Goal: Task Accomplishment & Management: Complete application form

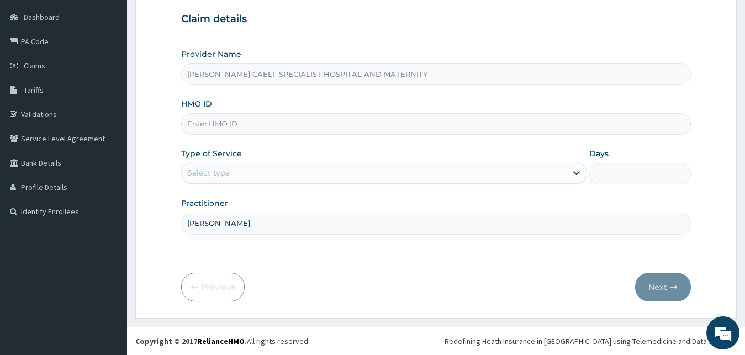
type input "[PERSON_NAME]"
click at [234, 172] on div "Select type" at bounding box center [375, 173] width 386 height 18
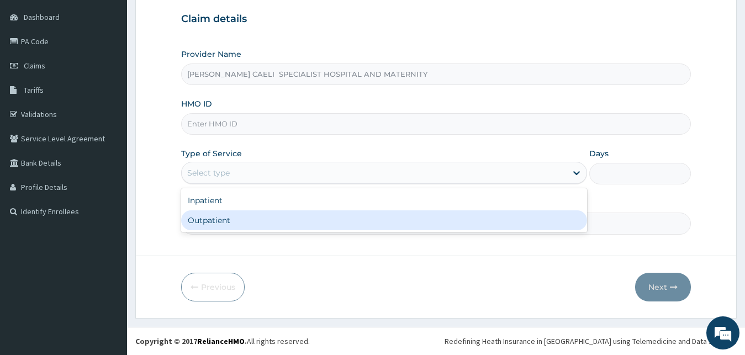
click at [241, 218] on div "Outpatient" at bounding box center [384, 220] width 407 height 20
type input "1"
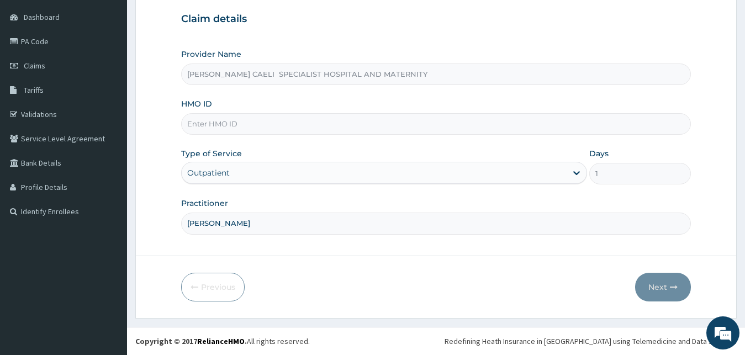
click at [248, 221] on input "DR MADU" at bounding box center [436, 224] width 510 height 22
type input "DR MADU NNEKA"
click at [232, 121] on input "HMO ID" at bounding box center [436, 124] width 510 height 22
type input "P"
type input "TPW/10330/A"
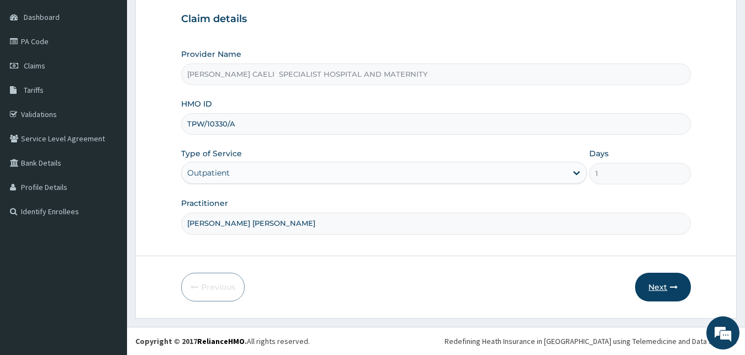
click at [650, 288] on button "Next" at bounding box center [663, 287] width 56 height 29
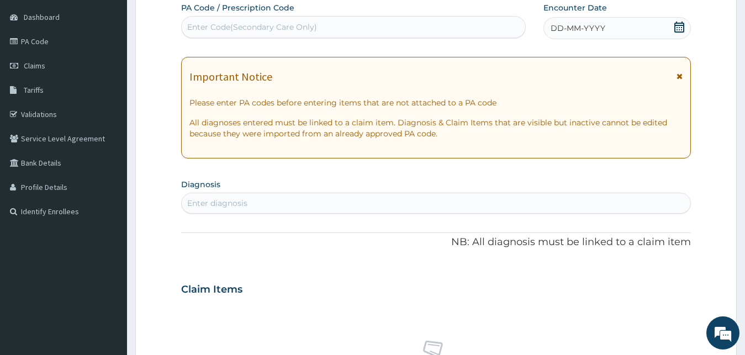
click at [565, 32] on span "DD-MM-YYYY" at bounding box center [578, 28] width 55 height 11
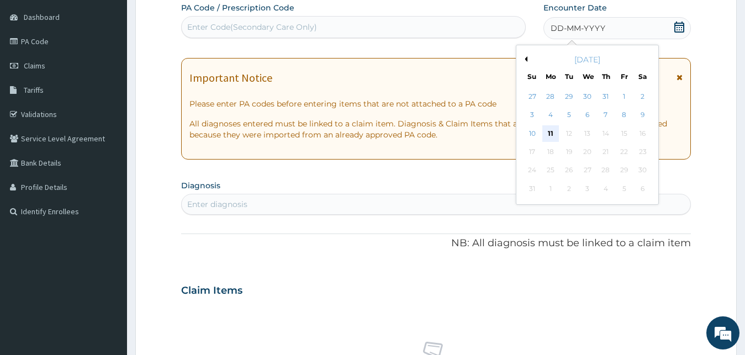
click at [548, 129] on div "11" at bounding box center [550, 133] width 17 height 17
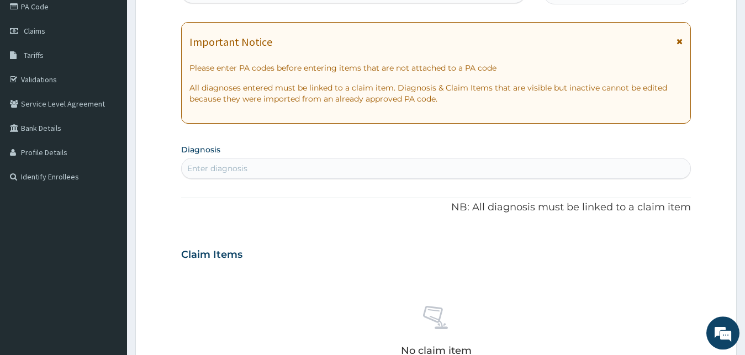
scroll to position [160, 0]
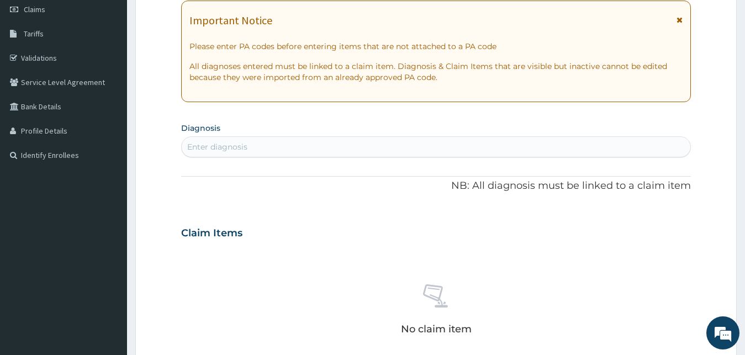
click at [219, 144] on div "Enter diagnosis" at bounding box center [217, 146] width 60 height 11
type input "HEADACHE"
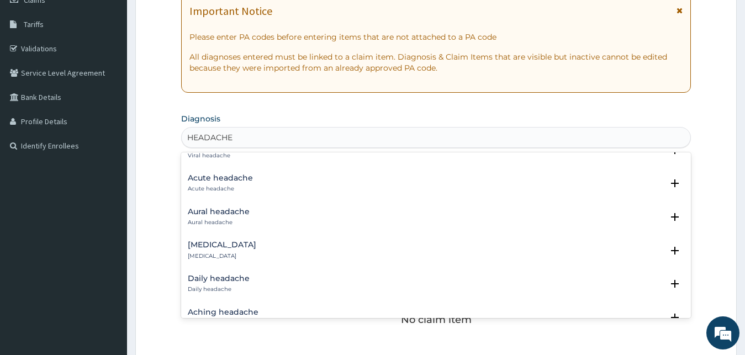
scroll to position [0, 0]
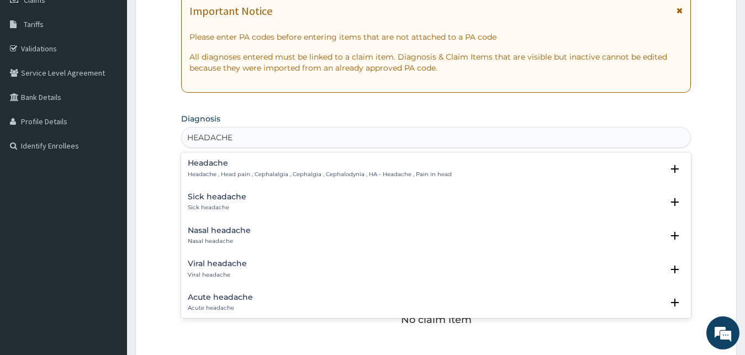
click at [207, 169] on div "Headache Headache , Head pain , Cephalalgia , Cephalgia , Cephalodynia , HA - H…" at bounding box center [320, 168] width 264 height 19
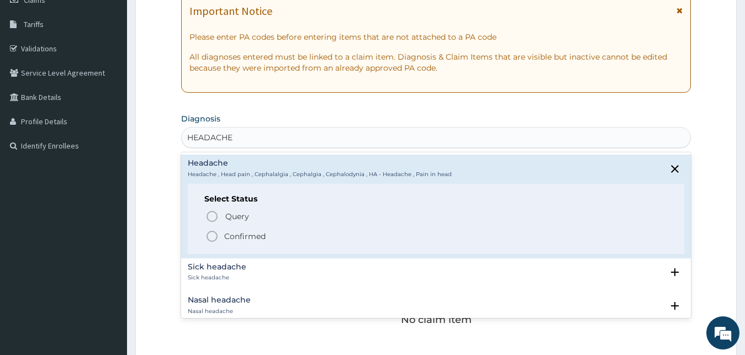
click at [237, 234] on p "Confirmed" at bounding box center [244, 236] width 41 height 11
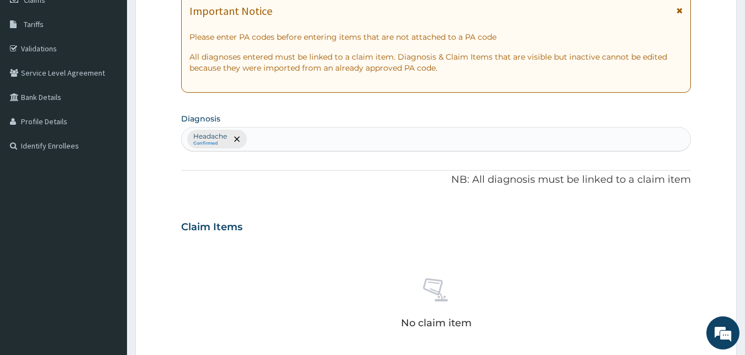
click at [270, 146] on div "Headache Confirmed" at bounding box center [436, 139] width 509 height 23
type input "BACTERIAL INFECTIOUS DISEASE"
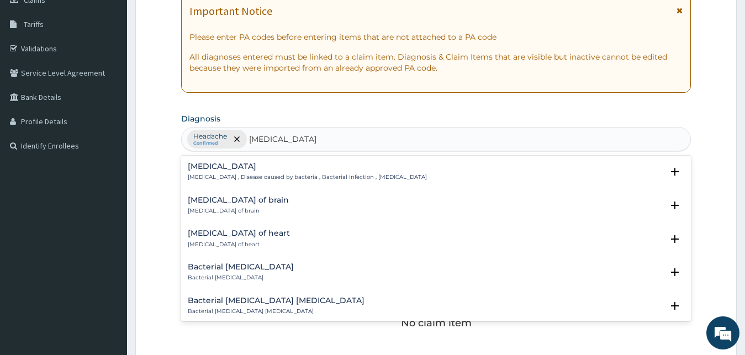
click at [228, 169] on h4 "[MEDICAL_DATA]" at bounding box center [307, 166] width 239 height 8
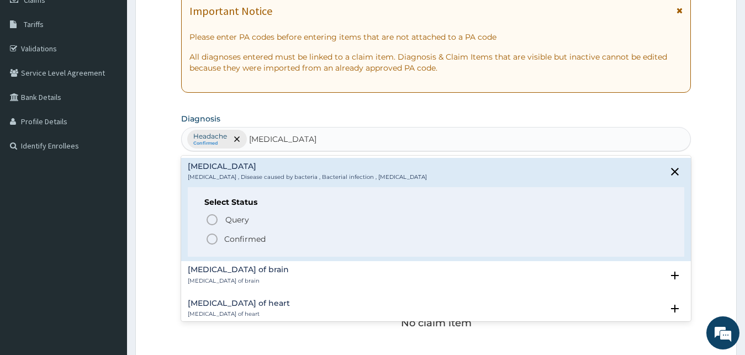
click at [250, 241] on p "Confirmed" at bounding box center [244, 239] width 41 height 11
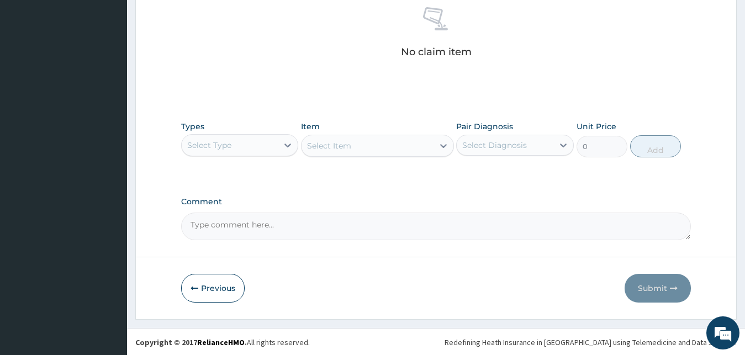
scroll to position [441, 0]
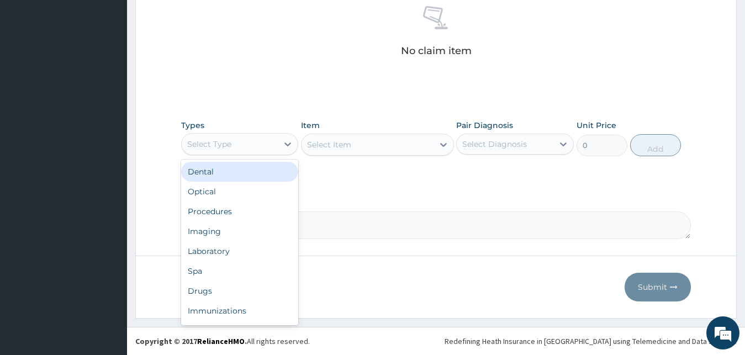
click at [251, 141] on div "Select Type" at bounding box center [230, 144] width 97 height 18
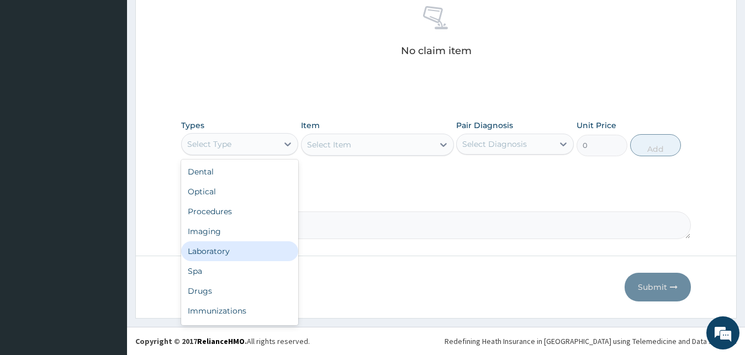
scroll to position [38, 0]
click at [228, 249] on div "Drugs" at bounding box center [240, 254] width 118 height 20
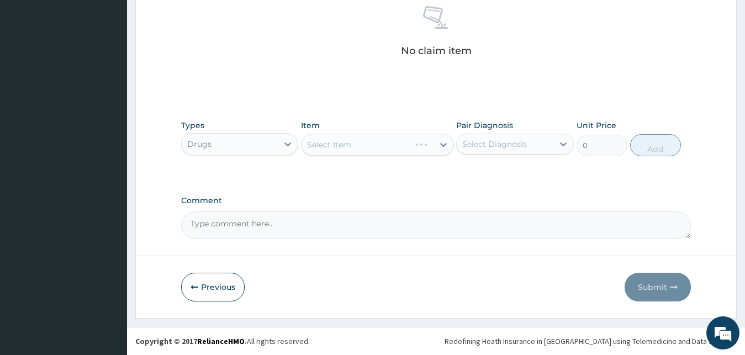
click at [411, 149] on div "Select Item" at bounding box center [377, 145] width 153 height 22
click at [410, 149] on div "Select Item" at bounding box center [356, 145] width 109 height 18
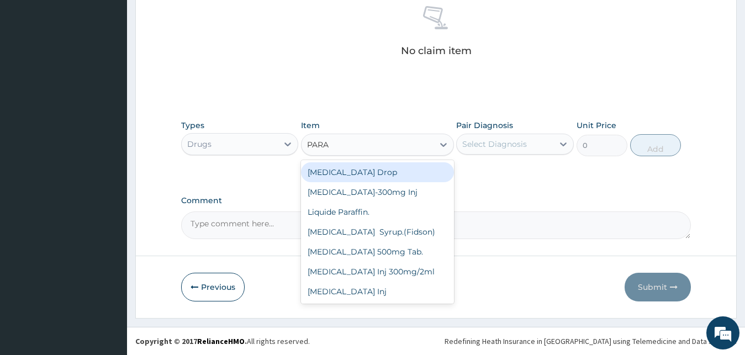
type input "PARAC"
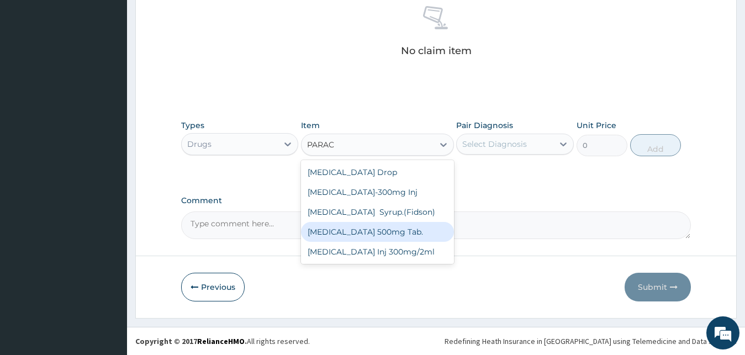
drag, startPoint x: 393, startPoint y: 233, endPoint x: 403, endPoint y: 220, distance: 16.1
click at [394, 232] on div "[MEDICAL_DATA] 500mg Tab." at bounding box center [377, 232] width 153 height 20
type input "20"
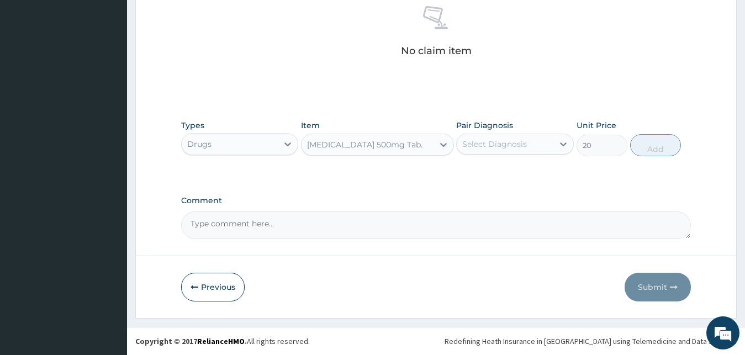
click at [502, 148] on div "Select Diagnosis" at bounding box center [494, 144] width 65 height 11
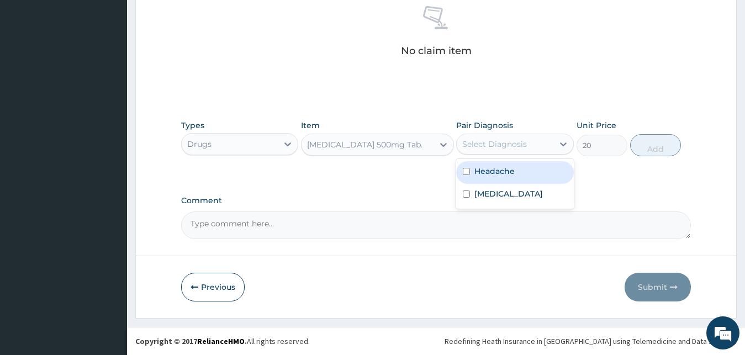
click at [500, 174] on label "Headache" at bounding box center [494, 171] width 40 height 11
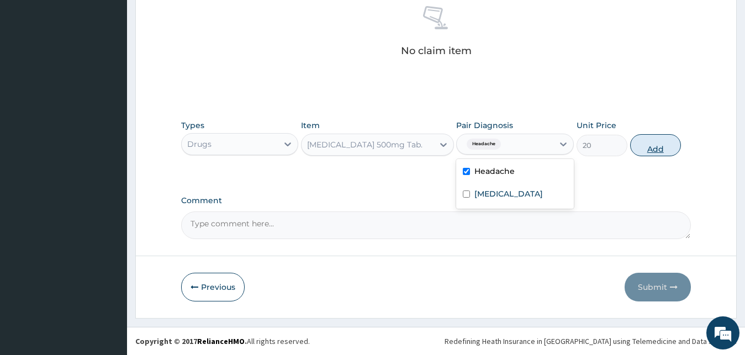
checkbox input "true"
click at [649, 147] on button "Add" at bounding box center [655, 145] width 51 height 22
type input "0"
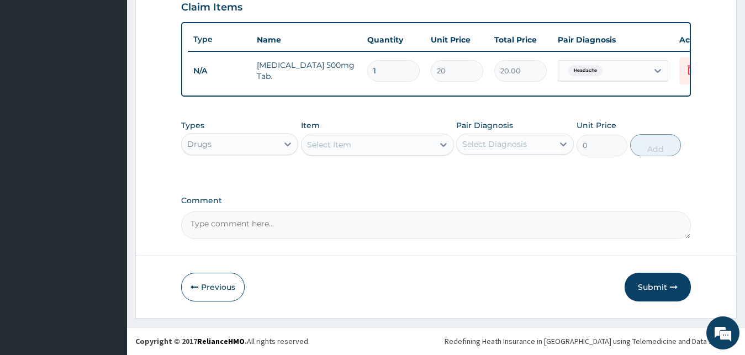
scroll to position [398, 0]
type input "18"
type input "360.00"
type input "18"
click at [379, 143] on div "Select Item" at bounding box center [368, 145] width 132 height 18
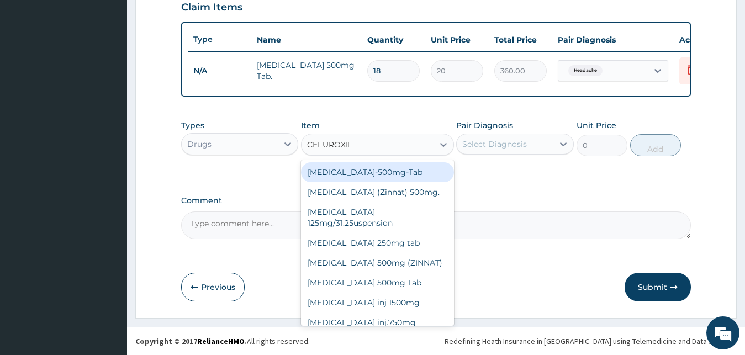
type input "CEFUROXIME"
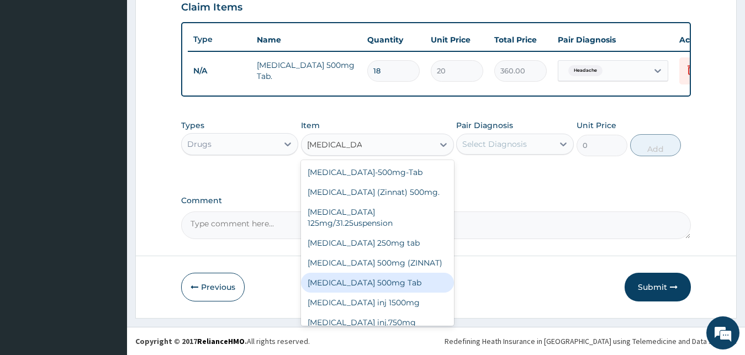
click at [389, 280] on div "[MEDICAL_DATA] 500mg Tab" at bounding box center [377, 283] width 153 height 20
type input "320"
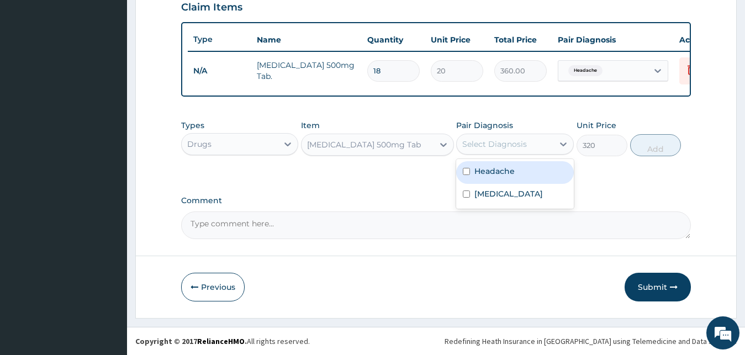
click at [508, 148] on div "Select Diagnosis" at bounding box center [494, 144] width 65 height 11
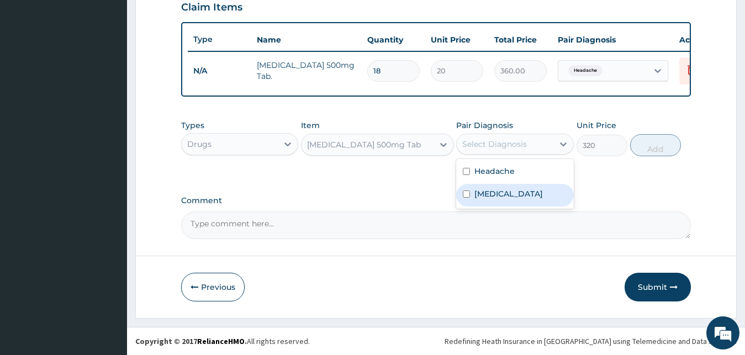
click at [504, 199] on label "[MEDICAL_DATA]" at bounding box center [508, 193] width 68 height 11
checkbox input "true"
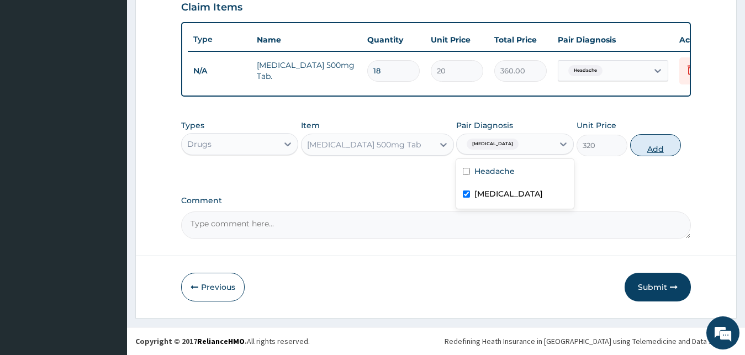
click at [646, 143] on button "Add" at bounding box center [655, 145] width 51 height 22
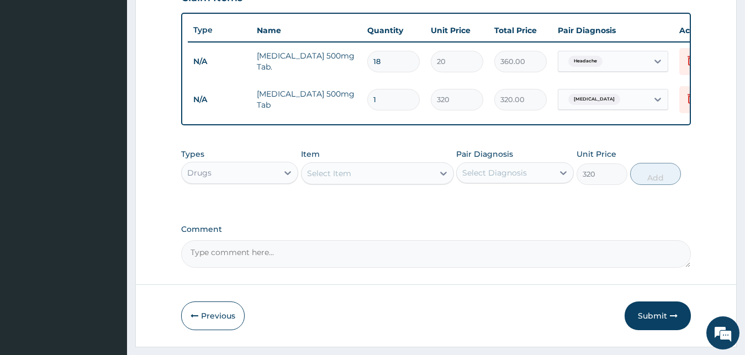
type input "0"
type input "10"
type input "3200.00"
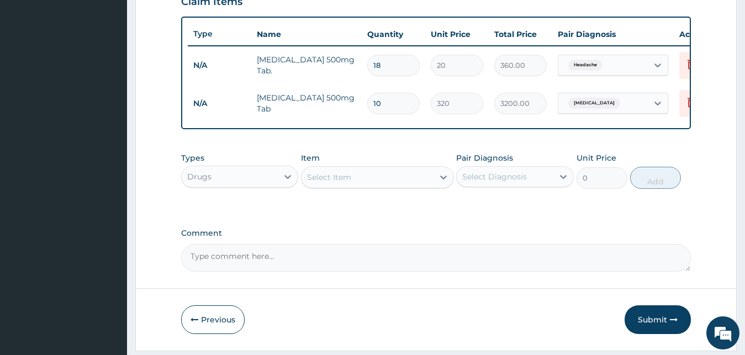
scroll to position [436, 0]
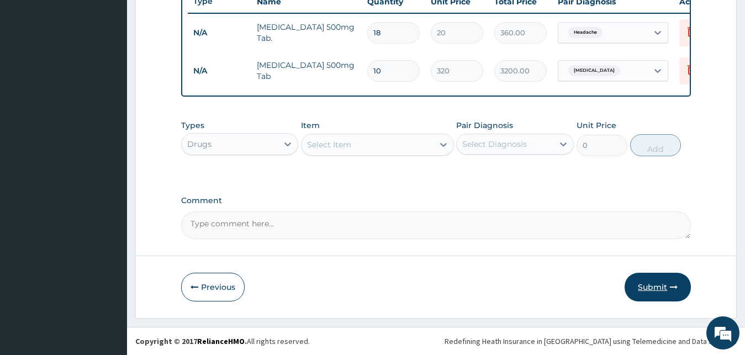
type input "10"
click at [643, 291] on button "Submit" at bounding box center [658, 287] width 66 height 29
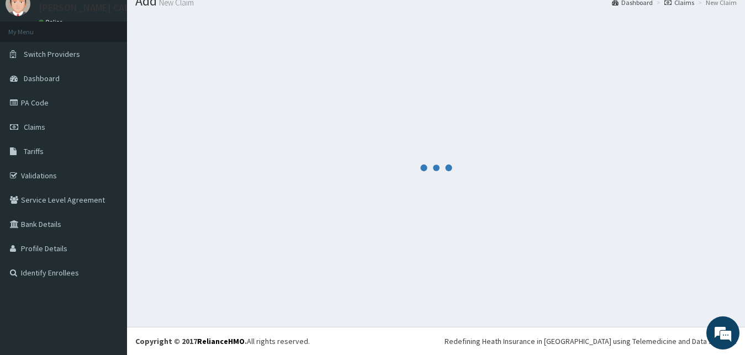
scroll to position [42, 0]
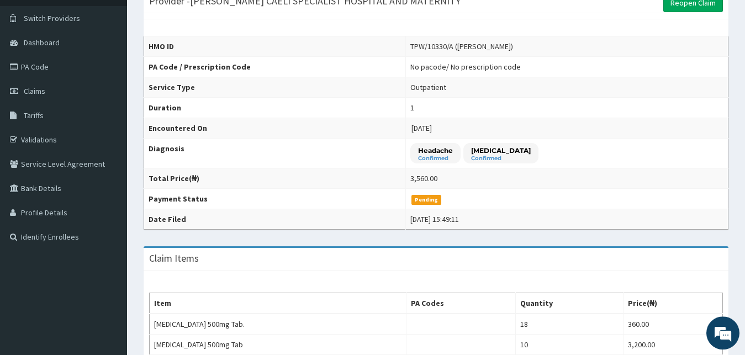
scroll to position [56, 0]
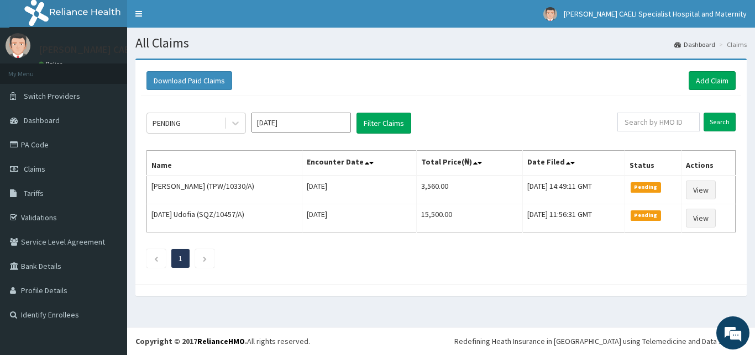
click at [730, 70] on div "Download Paid Claims Add Claim" at bounding box center [441, 81] width 600 height 30
click at [707, 82] on link "Add Claim" at bounding box center [711, 80] width 47 height 19
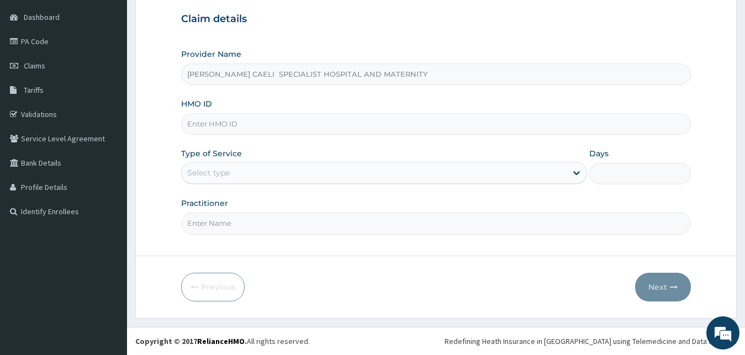
click at [237, 224] on input "Practitioner" at bounding box center [436, 224] width 510 height 22
type input "[PERSON_NAME]"
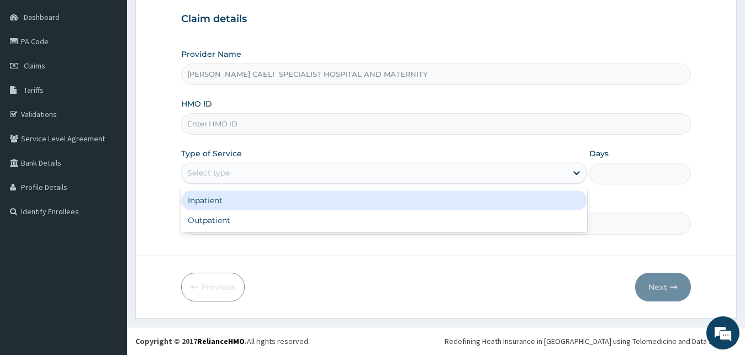
click at [198, 173] on div "Select type" at bounding box center [208, 172] width 43 height 11
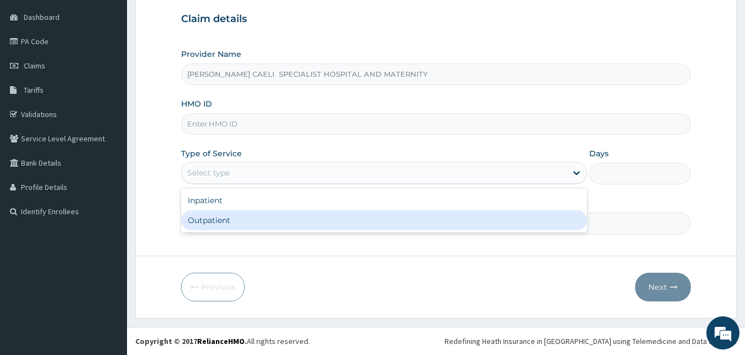
click at [207, 222] on div "Outpatient" at bounding box center [384, 220] width 407 height 20
type input "1"
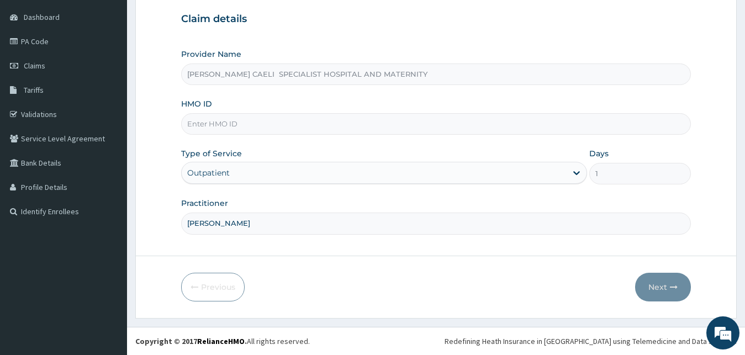
click at [221, 124] on input "HMO ID" at bounding box center [436, 124] width 510 height 22
type input "P"
click at [657, 288] on button "Next" at bounding box center [663, 287] width 56 height 29
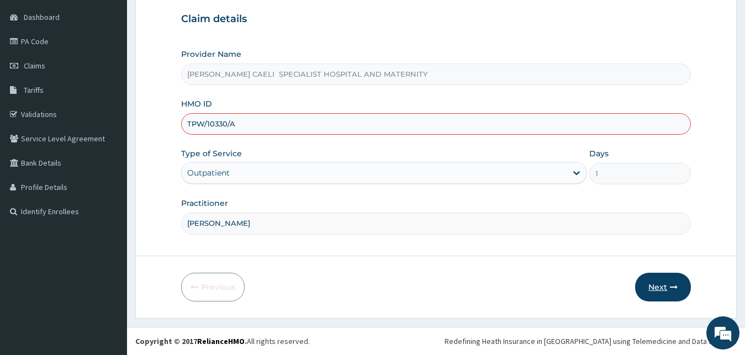
type input "TPW/10330/A"
click at [656, 288] on button "Next" at bounding box center [663, 287] width 56 height 29
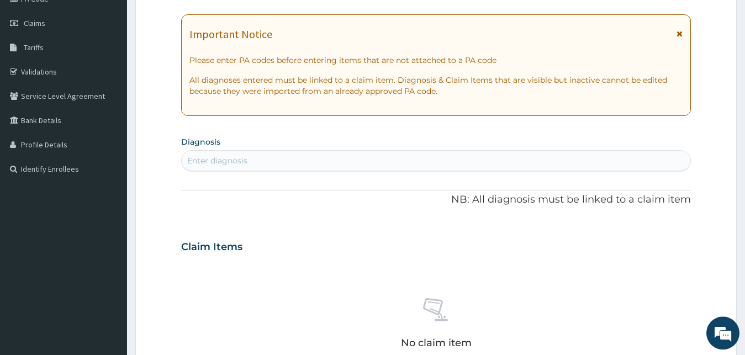
scroll to position [216, 0]
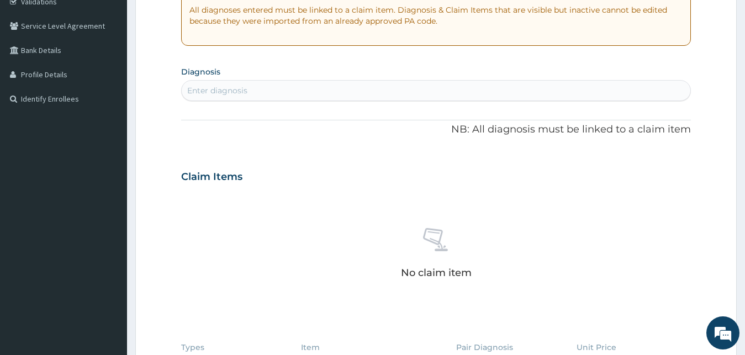
click at [258, 97] on div "Enter diagnosis" at bounding box center [436, 91] width 509 height 18
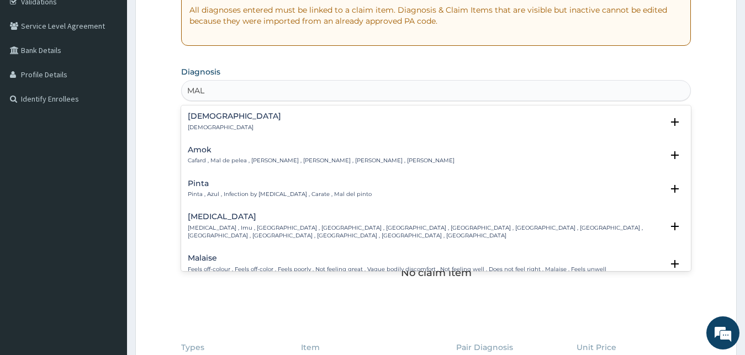
type input "MALA"
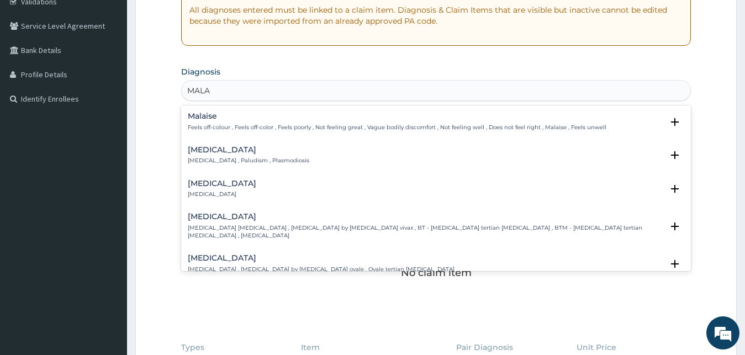
click at [238, 153] on h4 "Malaria" at bounding box center [249, 150] width 122 height 8
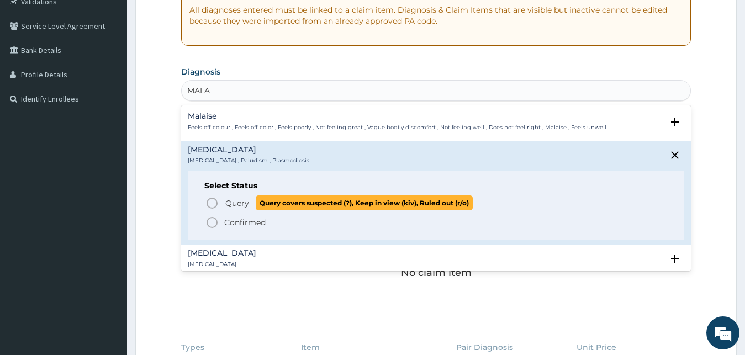
click at [244, 207] on span "Query" at bounding box center [237, 203] width 24 height 11
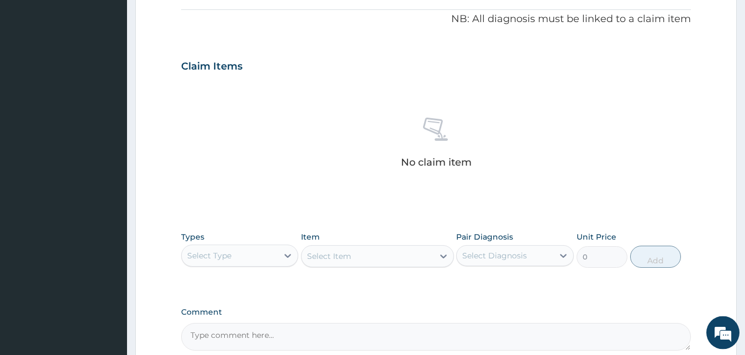
scroll to position [441, 0]
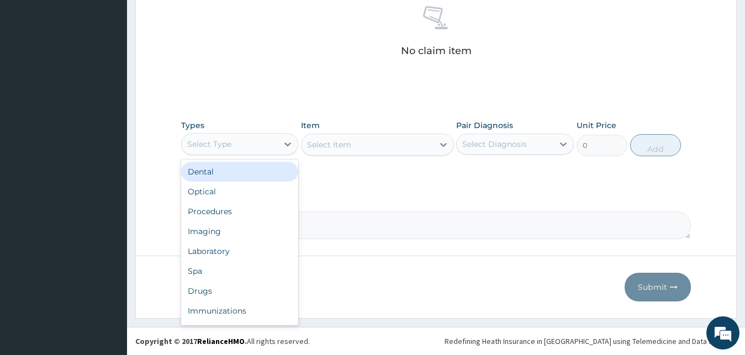
click at [257, 149] on div "Select Type" at bounding box center [230, 144] width 97 height 18
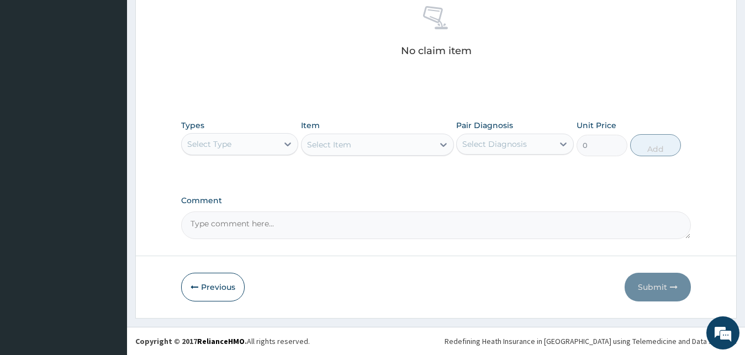
click at [257, 151] on div "Select Type" at bounding box center [230, 144] width 97 height 18
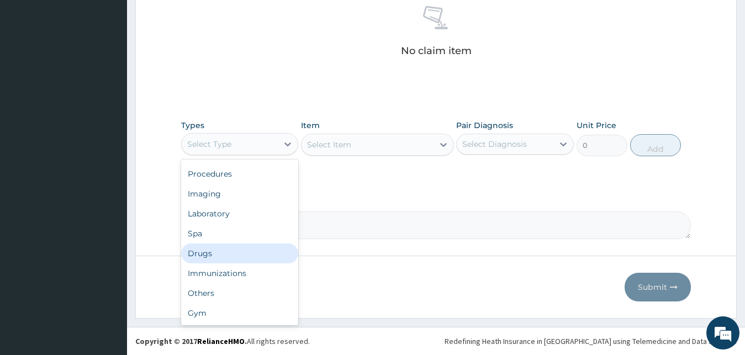
scroll to position [0, 0]
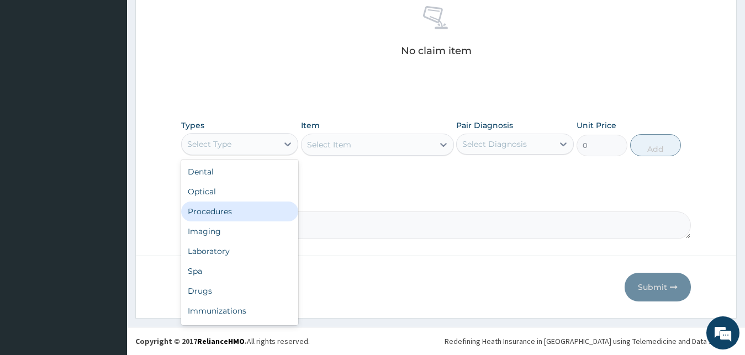
click at [244, 212] on div "Procedures" at bounding box center [240, 212] width 118 height 20
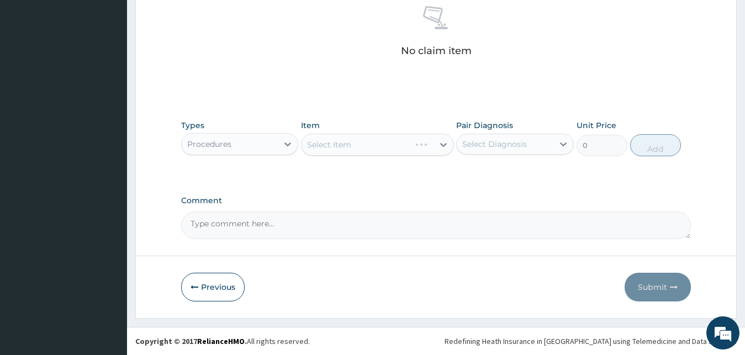
click at [403, 144] on div "Select Item" at bounding box center [377, 145] width 153 height 22
click at [402, 145] on div "Select Item" at bounding box center [377, 145] width 153 height 22
click at [402, 145] on div "Select Item" at bounding box center [368, 145] width 132 height 18
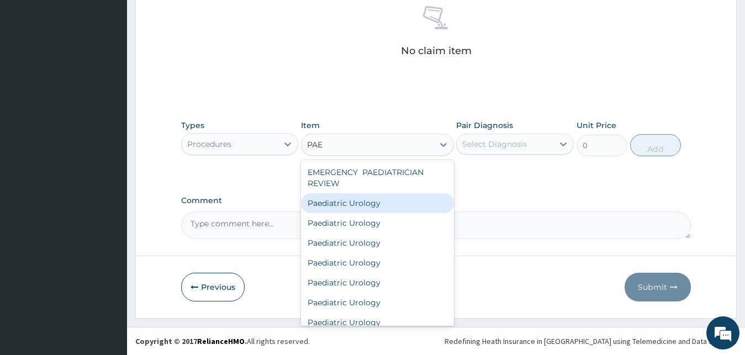
type input "PAE"
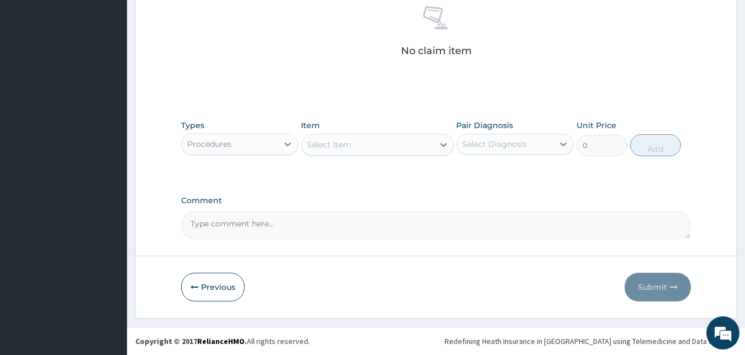
click at [363, 136] on div "Select Item" at bounding box center [368, 145] width 132 height 18
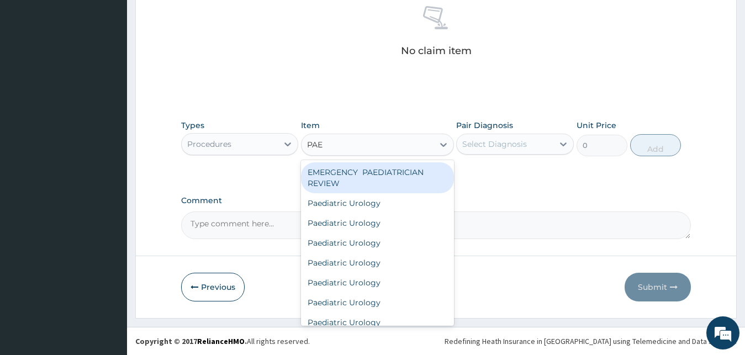
type input "PAED"
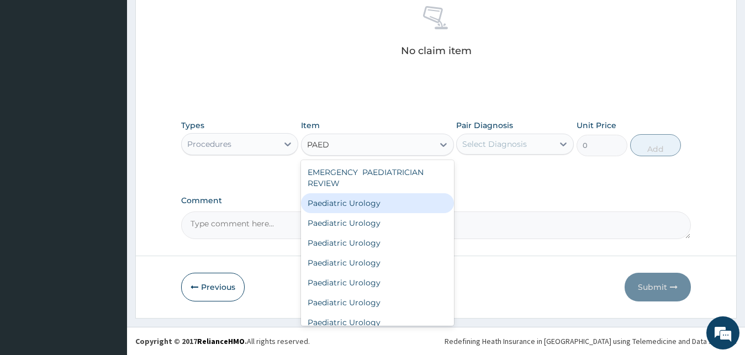
click at [387, 206] on div "Paediatric Urology" at bounding box center [377, 203] width 153 height 20
type input "70000"
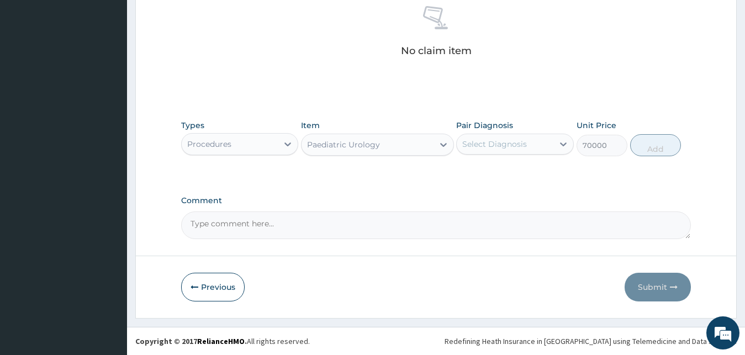
click at [370, 147] on div "Paediatric Urology" at bounding box center [343, 144] width 73 height 11
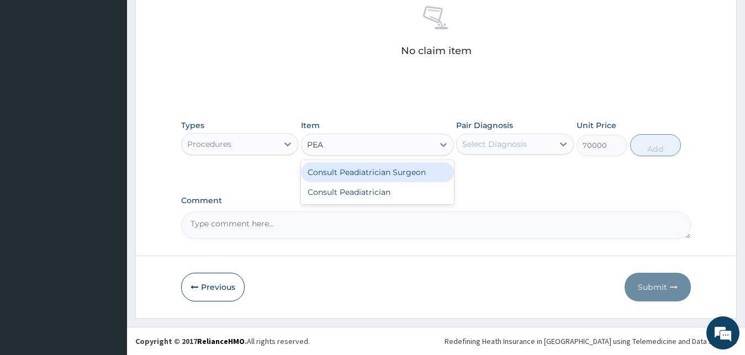
type input "PEAD"
click at [393, 170] on div "Consult Peadiatrician Surgeon" at bounding box center [377, 172] width 153 height 20
type input "12500"
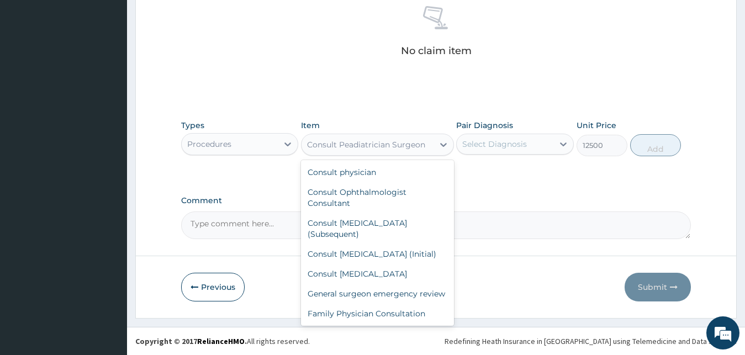
click at [391, 146] on div "Consult Peadiatrician Surgeon" at bounding box center [366, 144] width 118 height 11
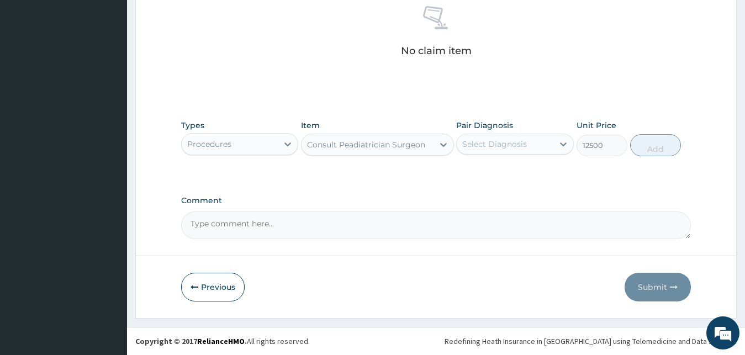
drag, startPoint x: 515, startPoint y: 193, endPoint x: 542, endPoint y: 139, distance: 60.0
